Goal: Task Accomplishment & Management: Manage account settings

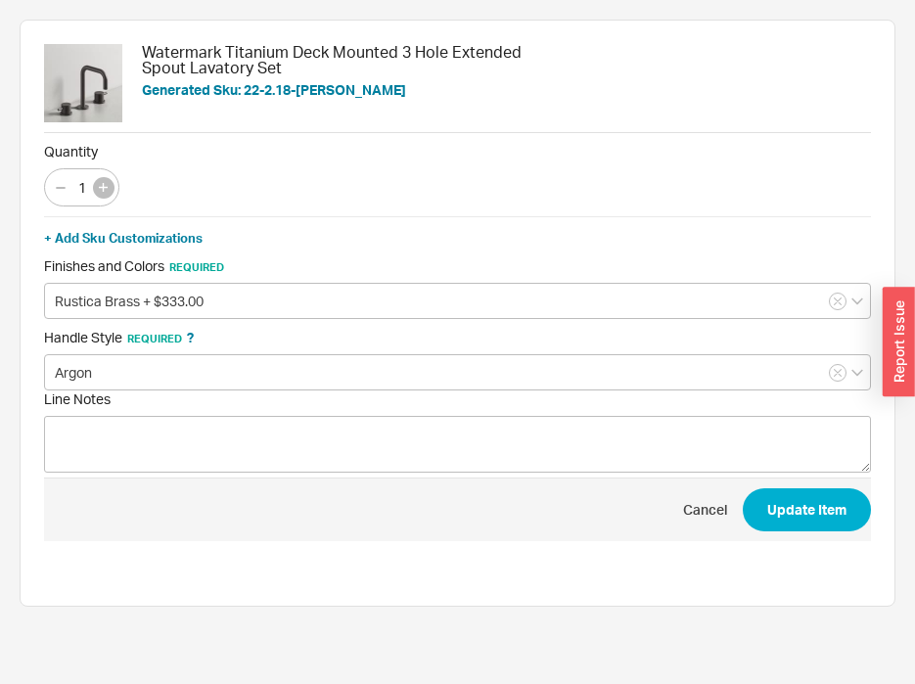
click at [106, 187] on icon "button" at bounding box center [103, 187] width 9 height 9
type input "2"
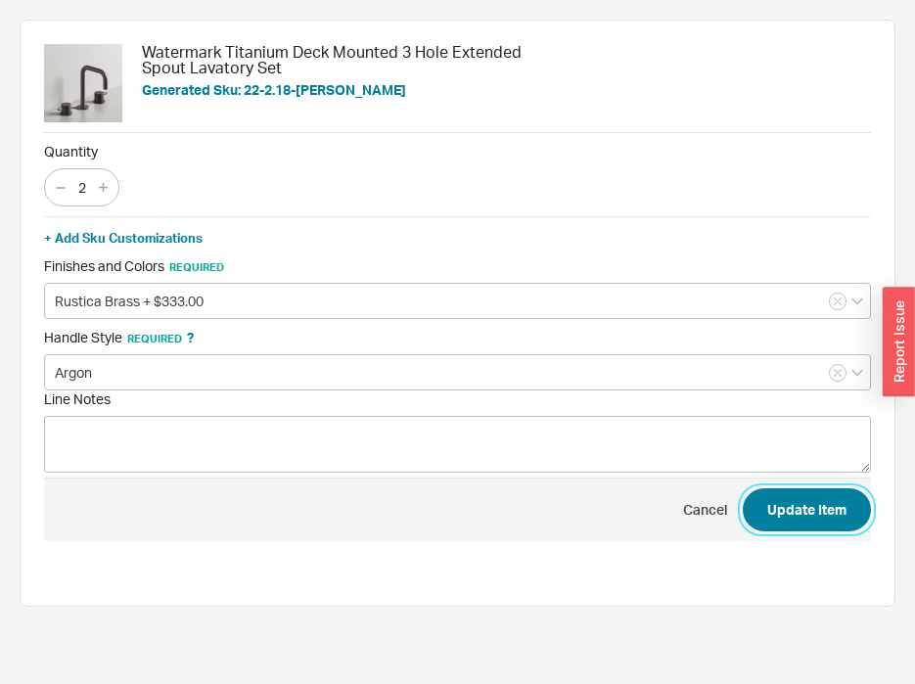
click at [780, 515] on button "Update Item" at bounding box center [807, 509] width 128 height 43
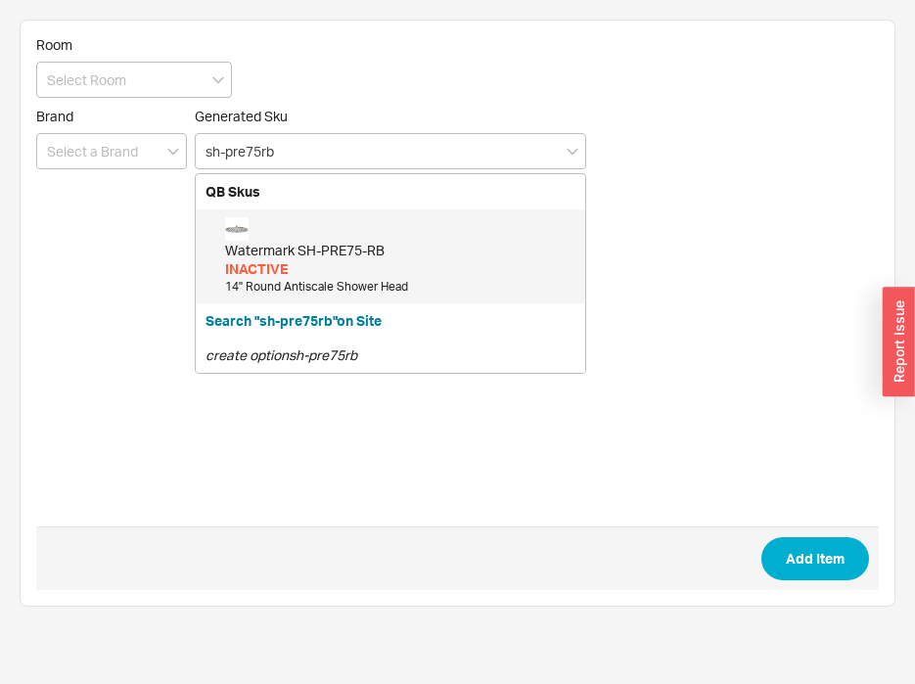
click at [304, 264] on div "INACTIVE" at bounding box center [400, 269] width 350 height 20
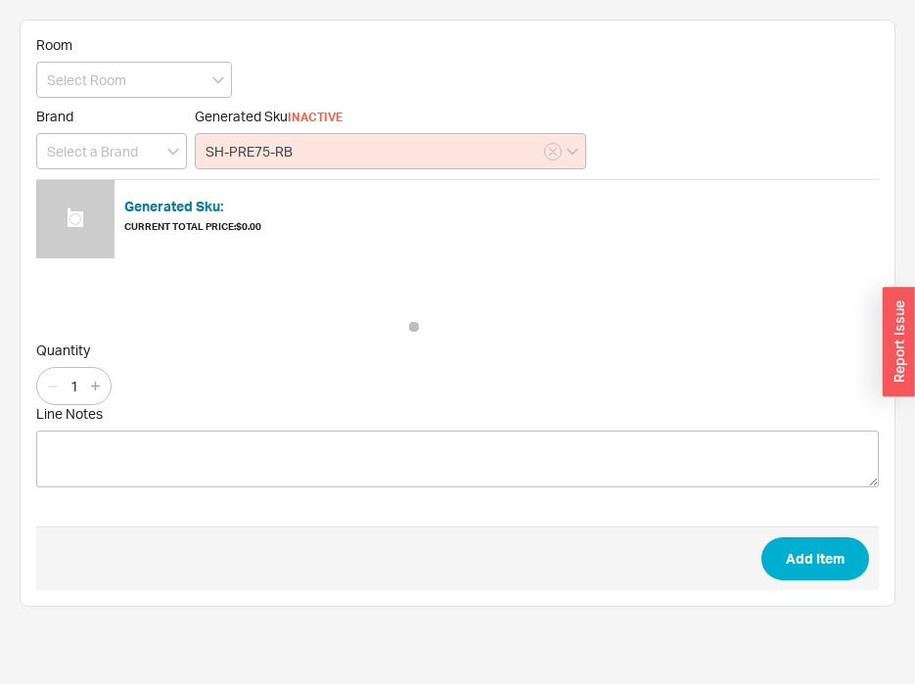
type input "SH-PRE75-RB"
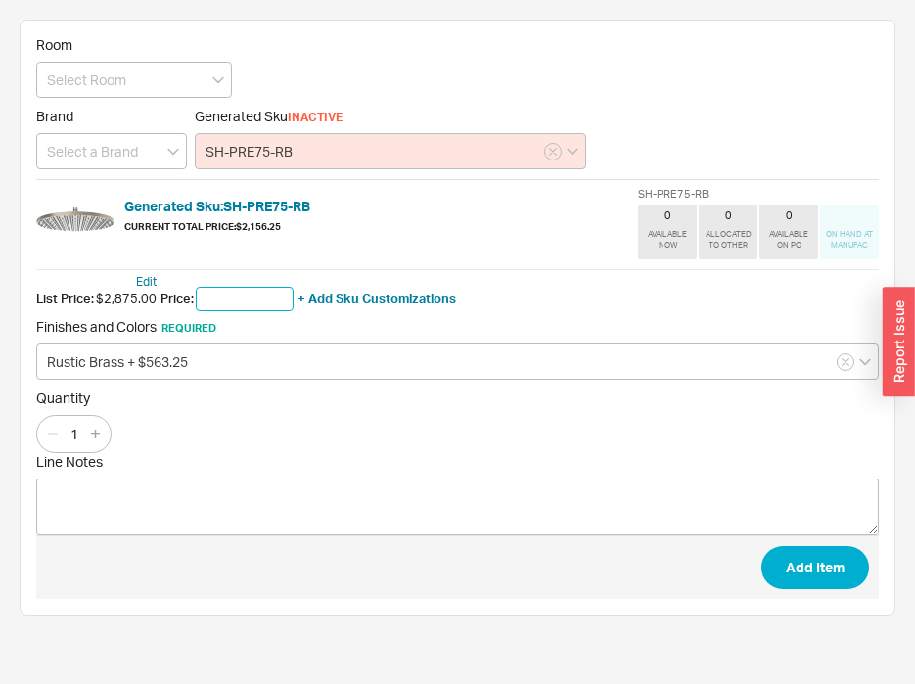
click at [246, 304] on input "text" at bounding box center [245, 299] width 98 height 25
type input "$2,875.00"
click at [112, 84] on input at bounding box center [134, 80] width 196 height 36
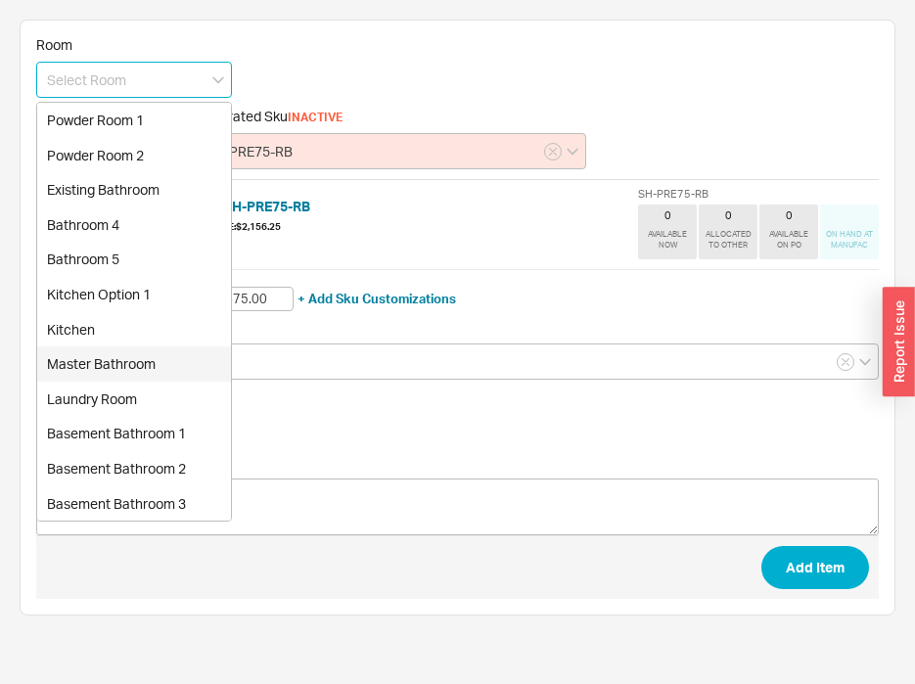
click at [146, 353] on div "Master Bathroom" at bounding box center [134, 364] width 194 height 35
type input "Master Bathroom"
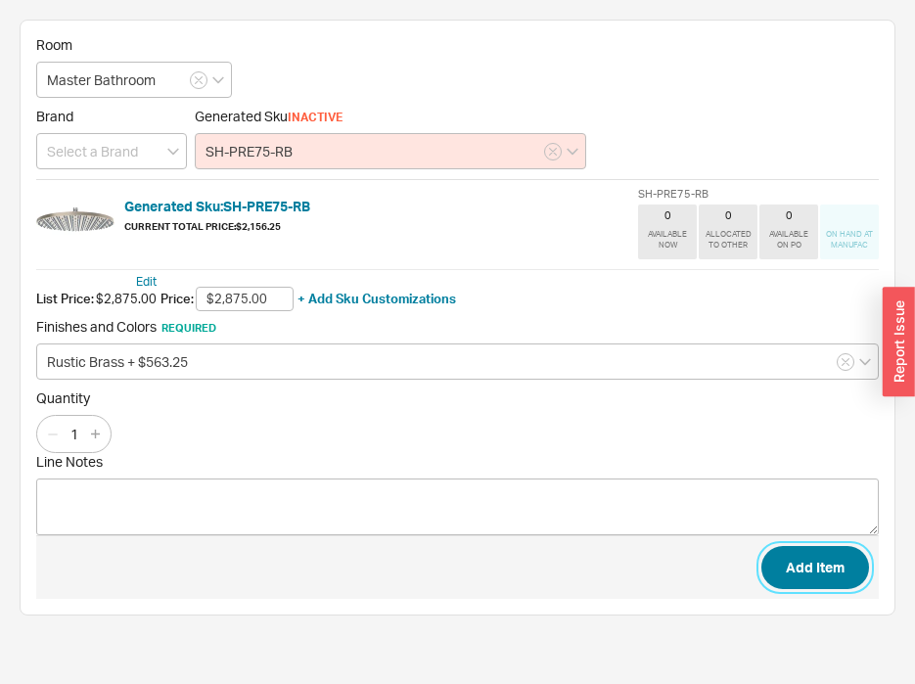
click at [816, 567] on button "Add Item" at bounding box center [816, 567] width 108 height 43
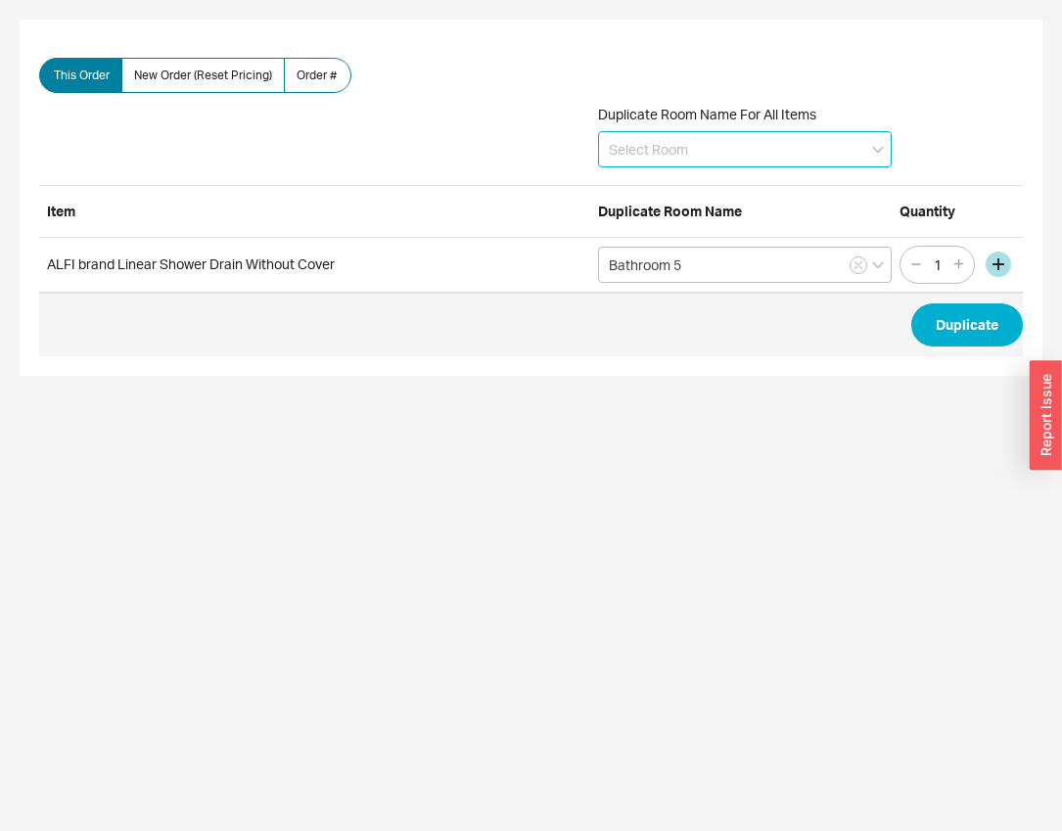
click at [731, 150] on input at bounding box center [745, 149] width 294 height 36
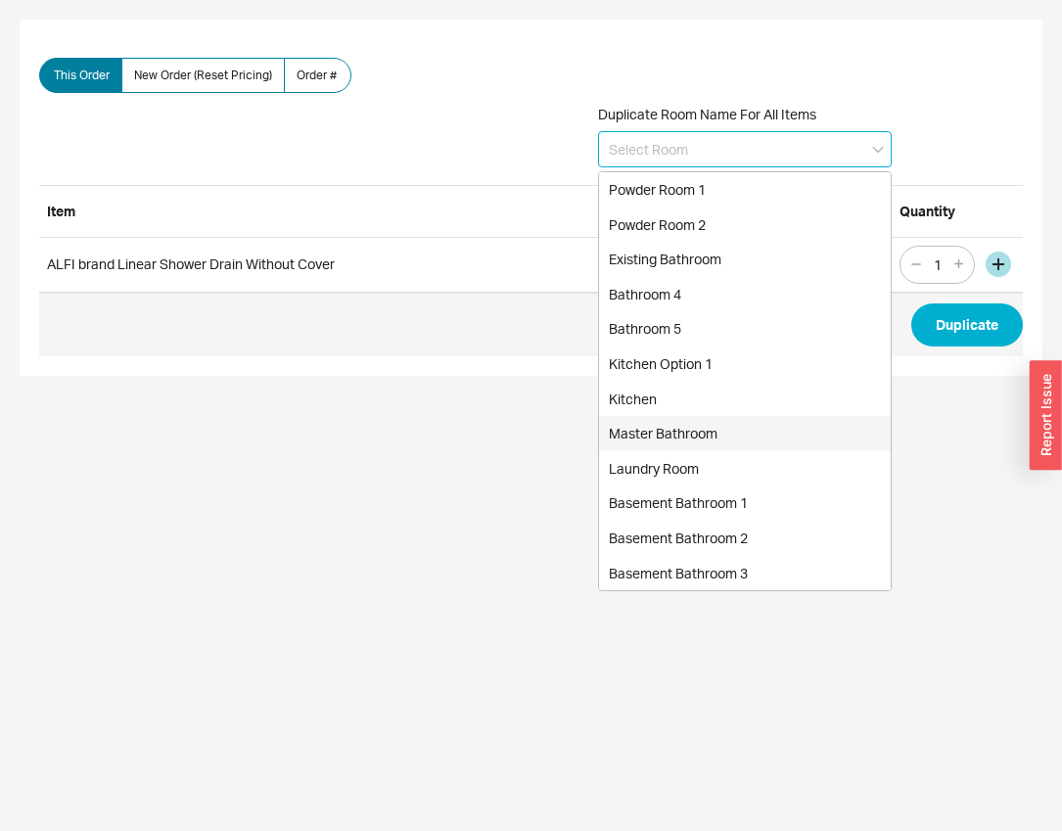
click at [672, 432] on div "Master Bathroom" at bounding box center [745, 433] width 292 height 35
type input "Master Bathroom"
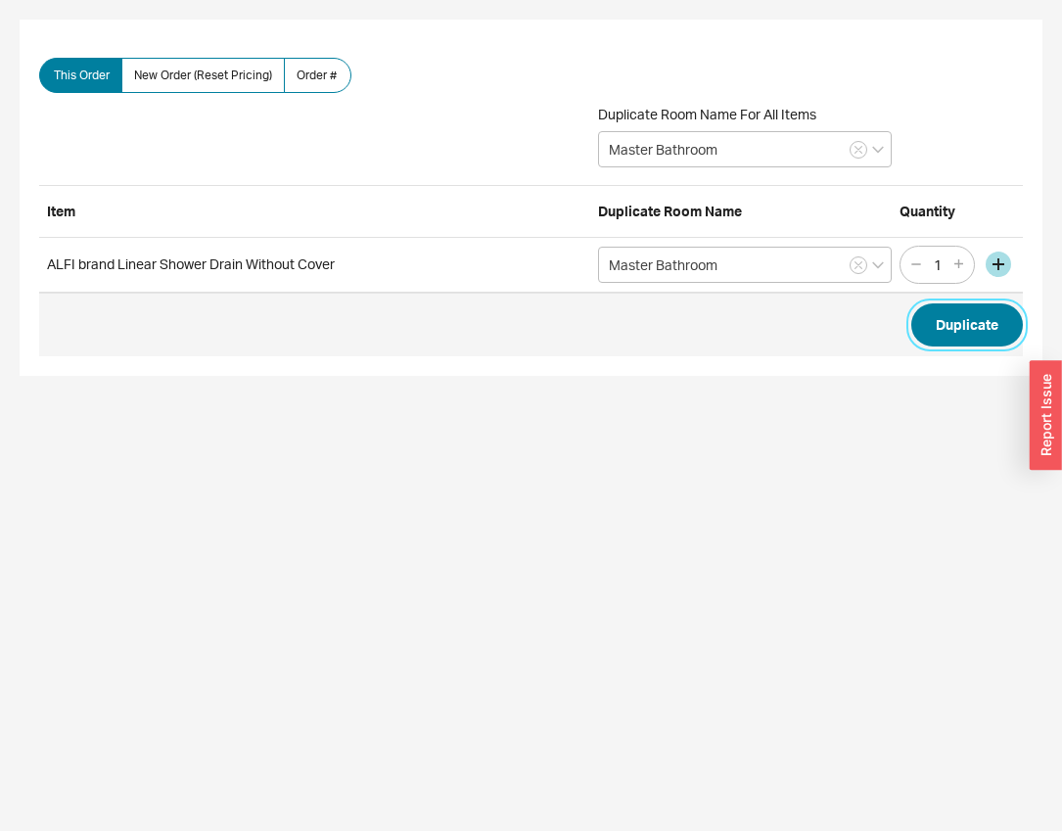
click at [985, 329] on button "Duplicate" at bounding box center [967, 324] width 112 height 43
